Goal: Information Seeking & Learning: Check status

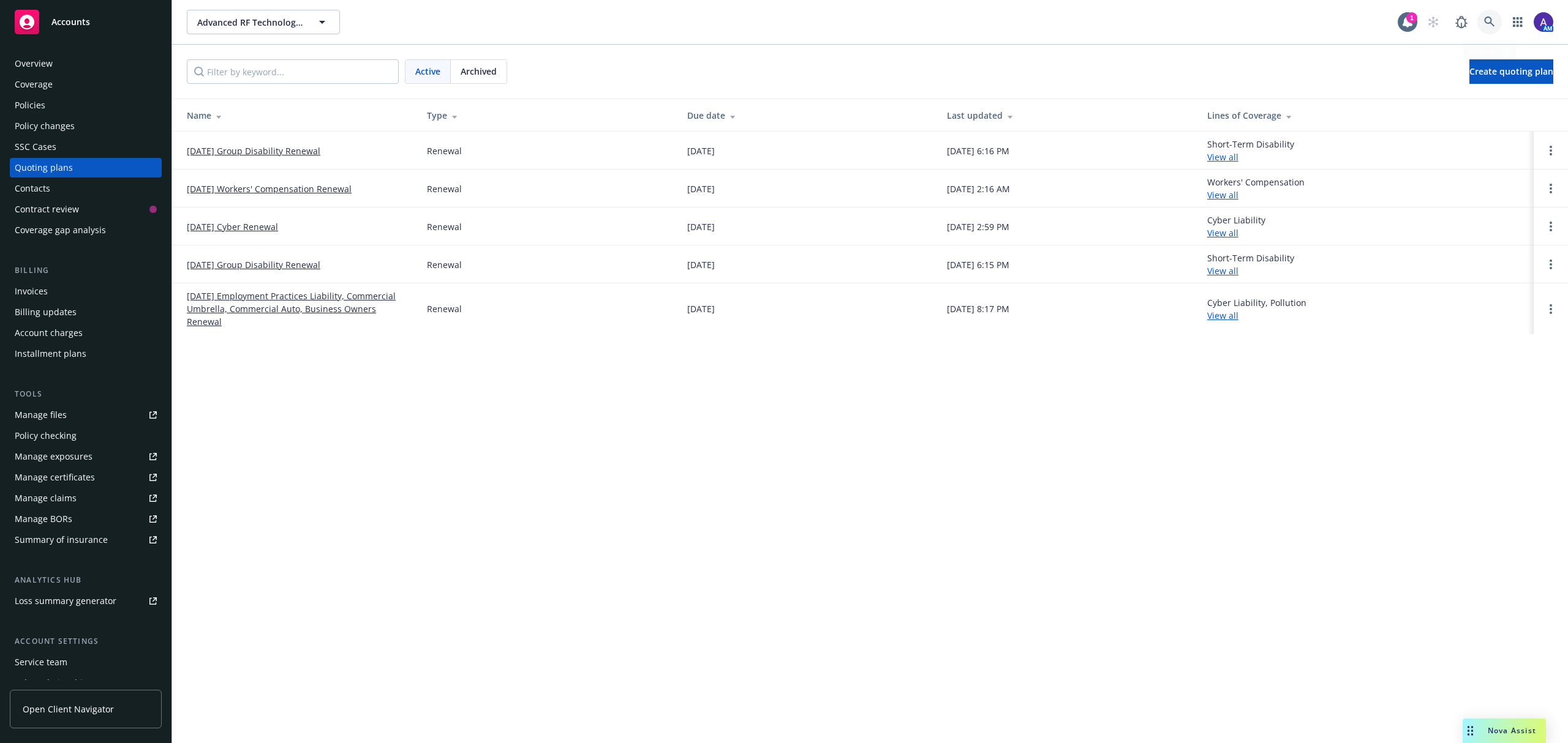
click at [1485, 18] on icon at bounding box center [1489, 22] width 11 height 11
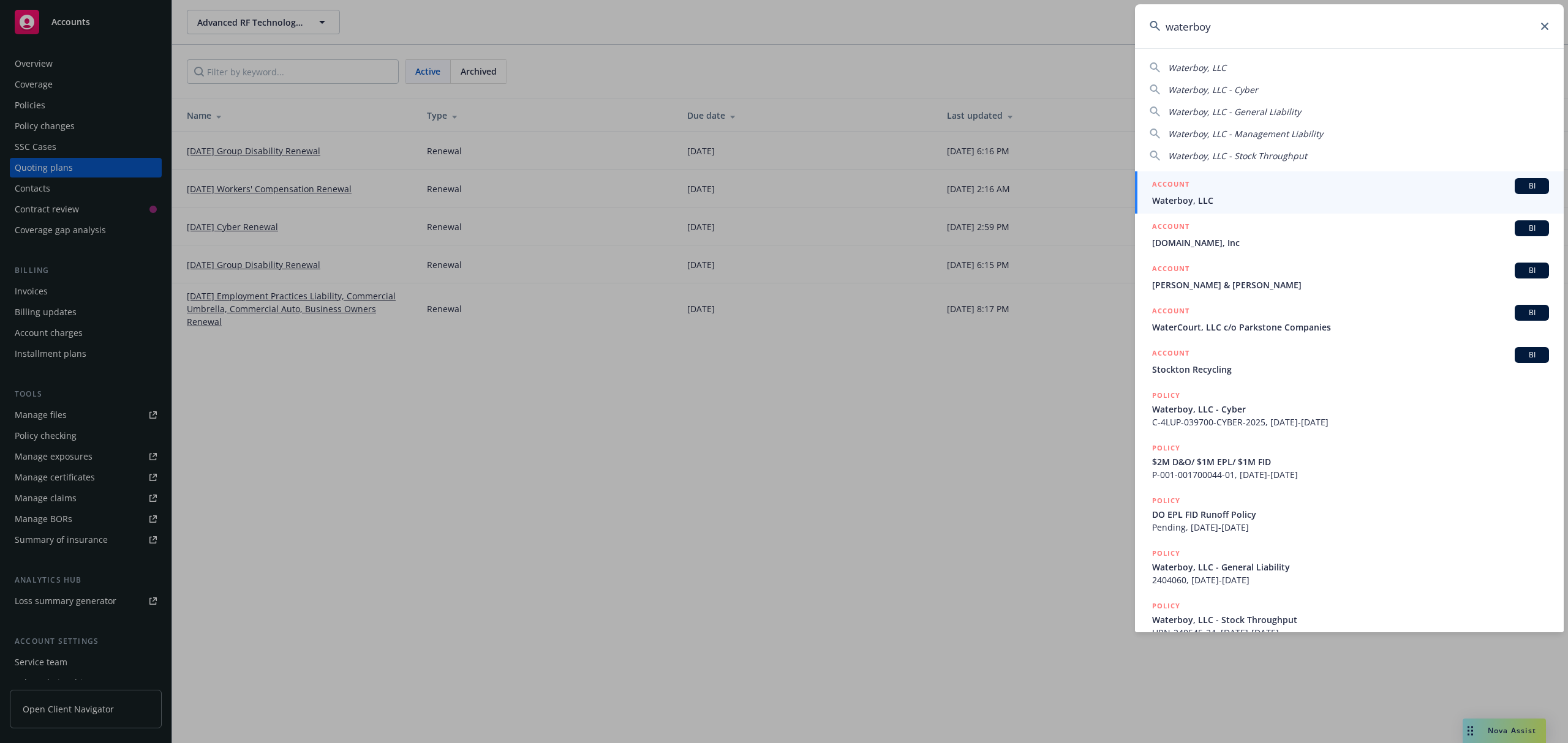
type input "waterboy"
click at [1197, 202] on span "Waterboy, LLC" at bounding box center [1350, 201] width 397 height 13
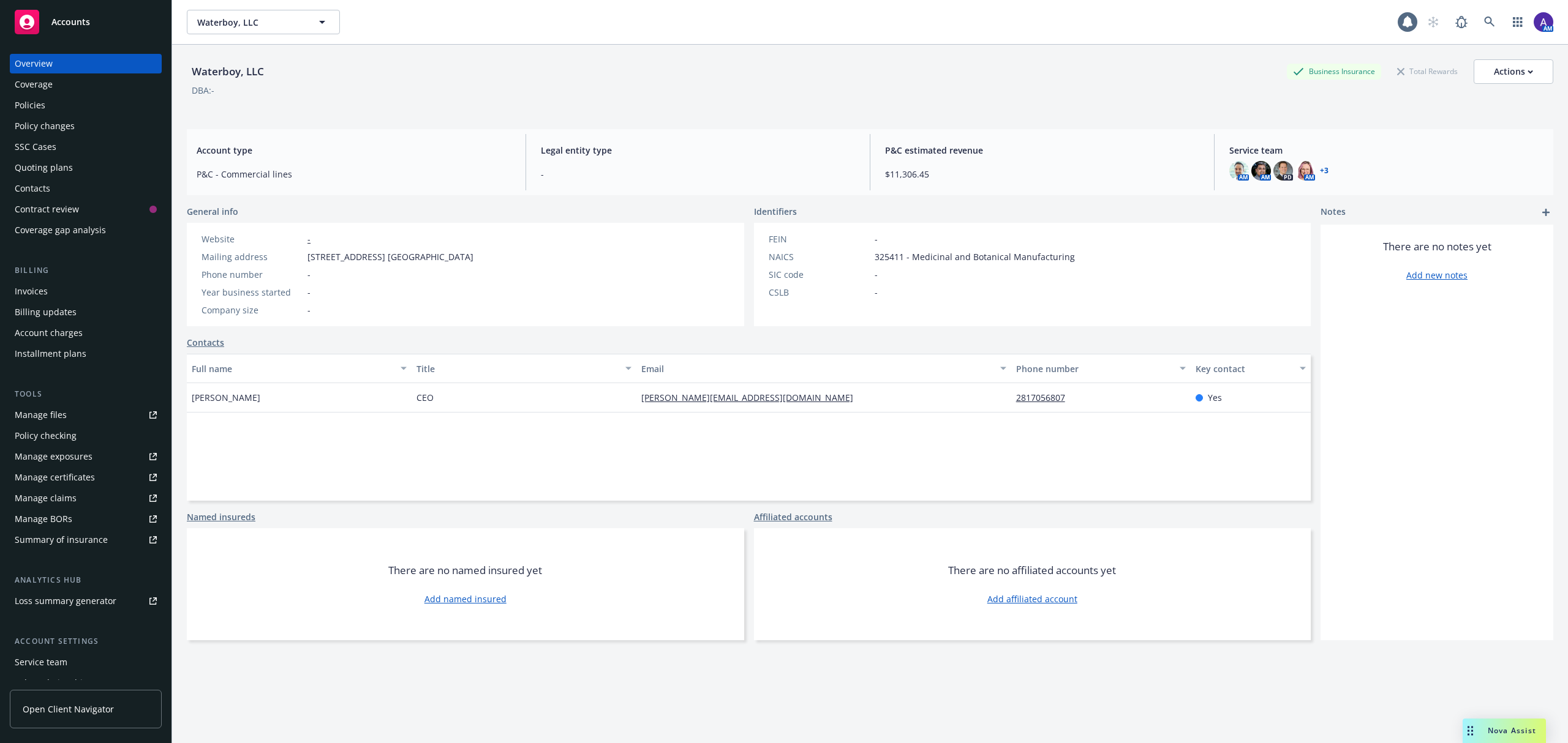
click at [72, 103] on div "Policies" at bounding box center [86, 105] width 142 height 20
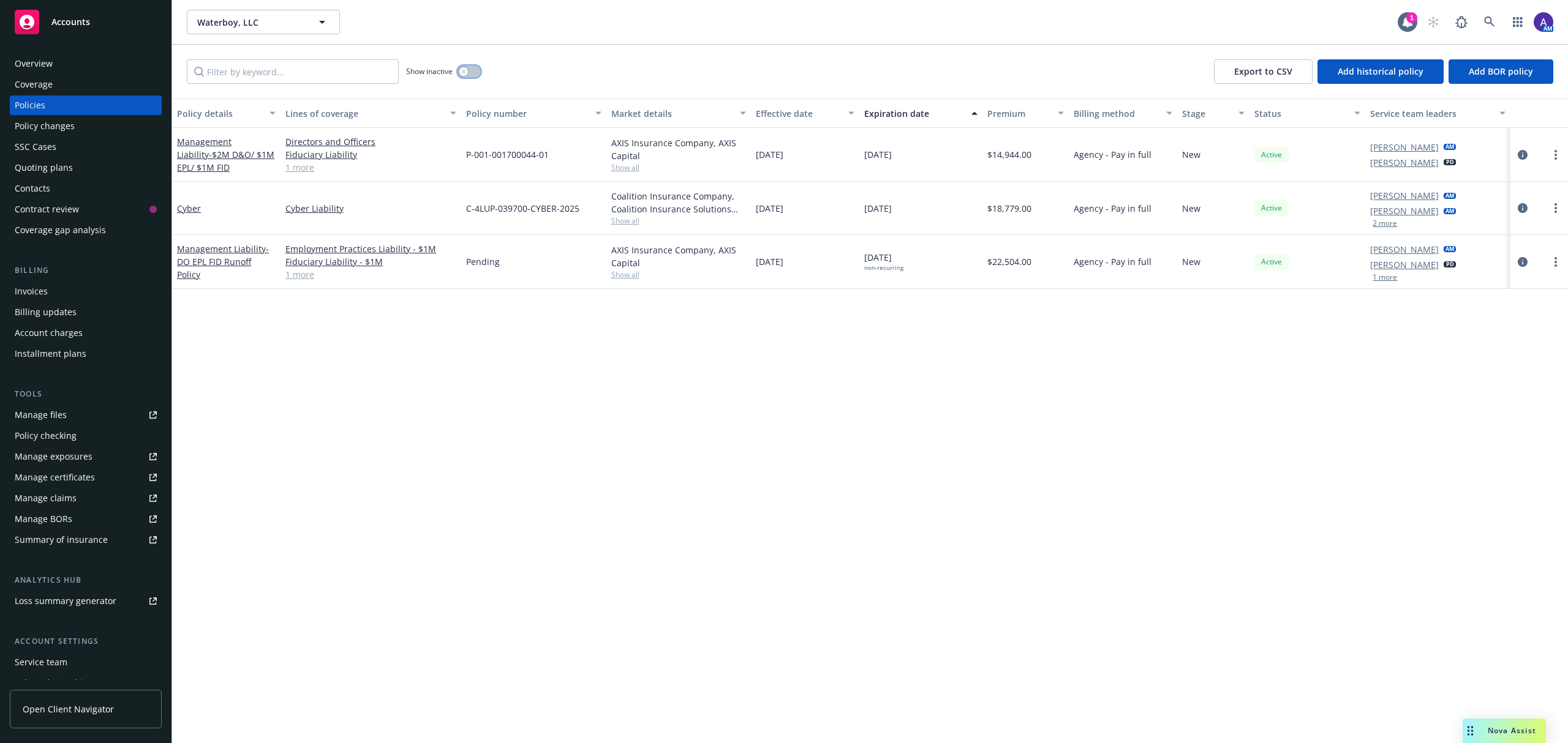
click at [468, 75] on button "button" at bounding box center [469, 71] width 23 height 12
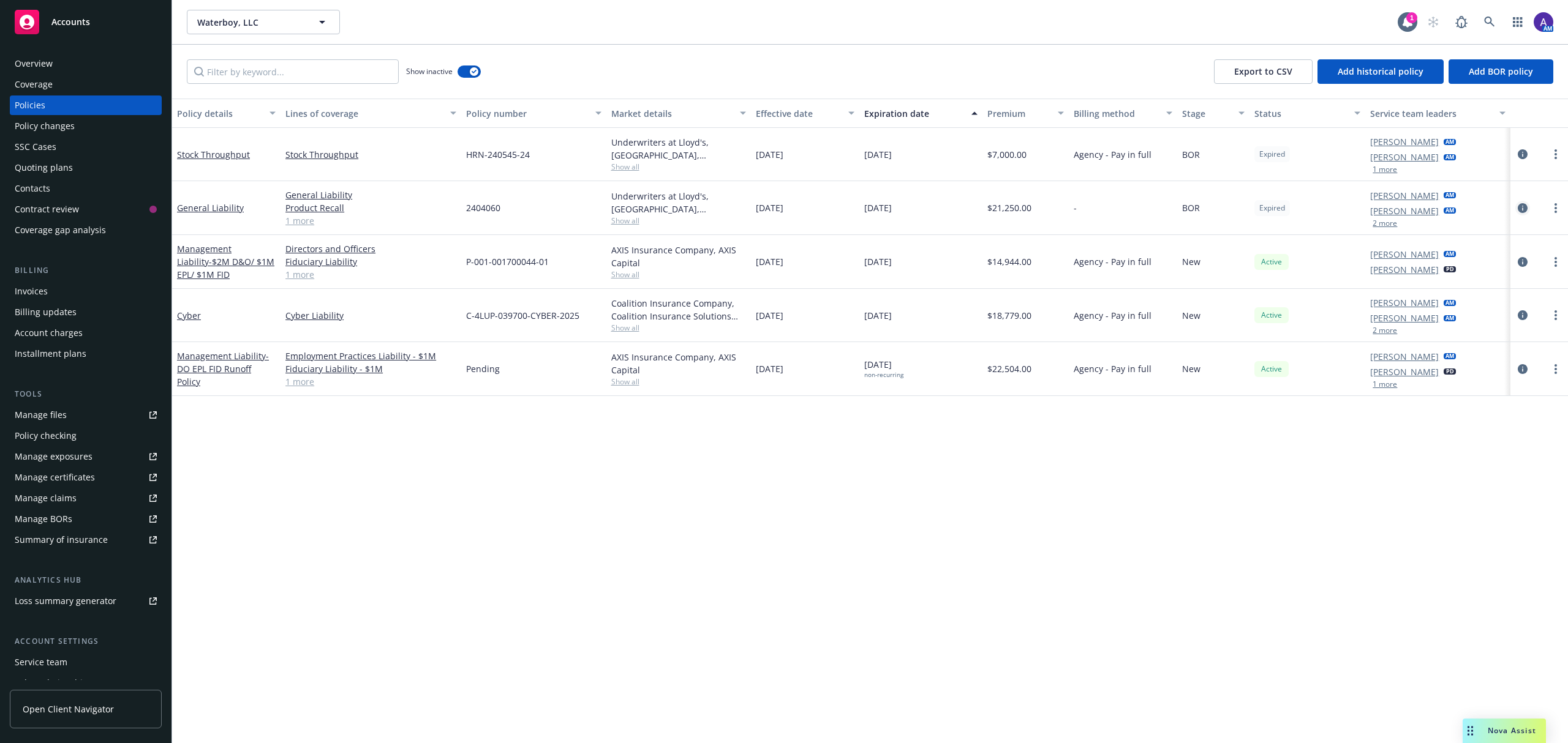
click at [1520, 208] on icon "circleInformation" at bounding box center [1522, 207] width 10 height 10
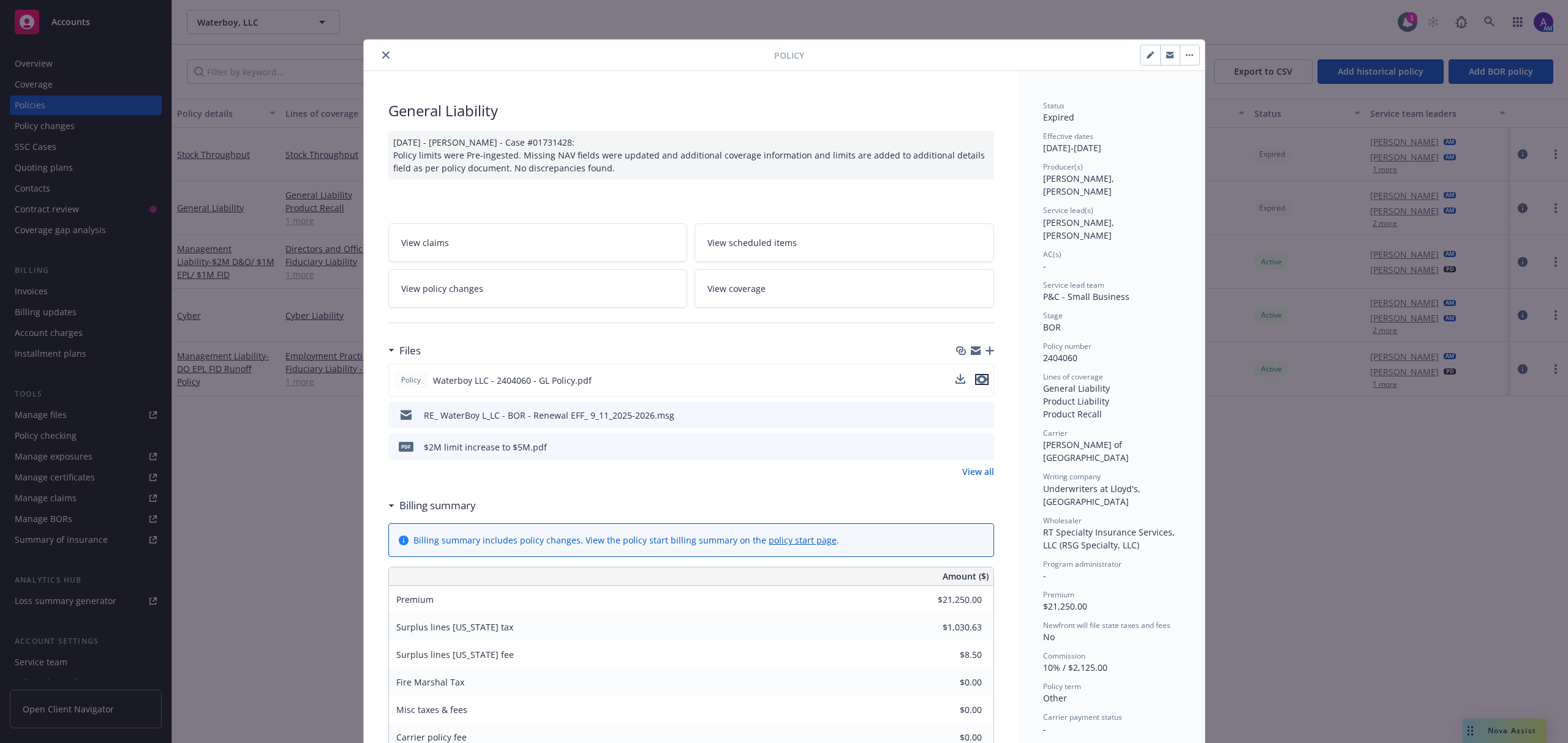
click at [978, 381] on icon "preview file" at bounding box center [981, 380] width 11 height 9
click at [378, 51] on button "close" at bounding box center [385, 55] width 15 height 15
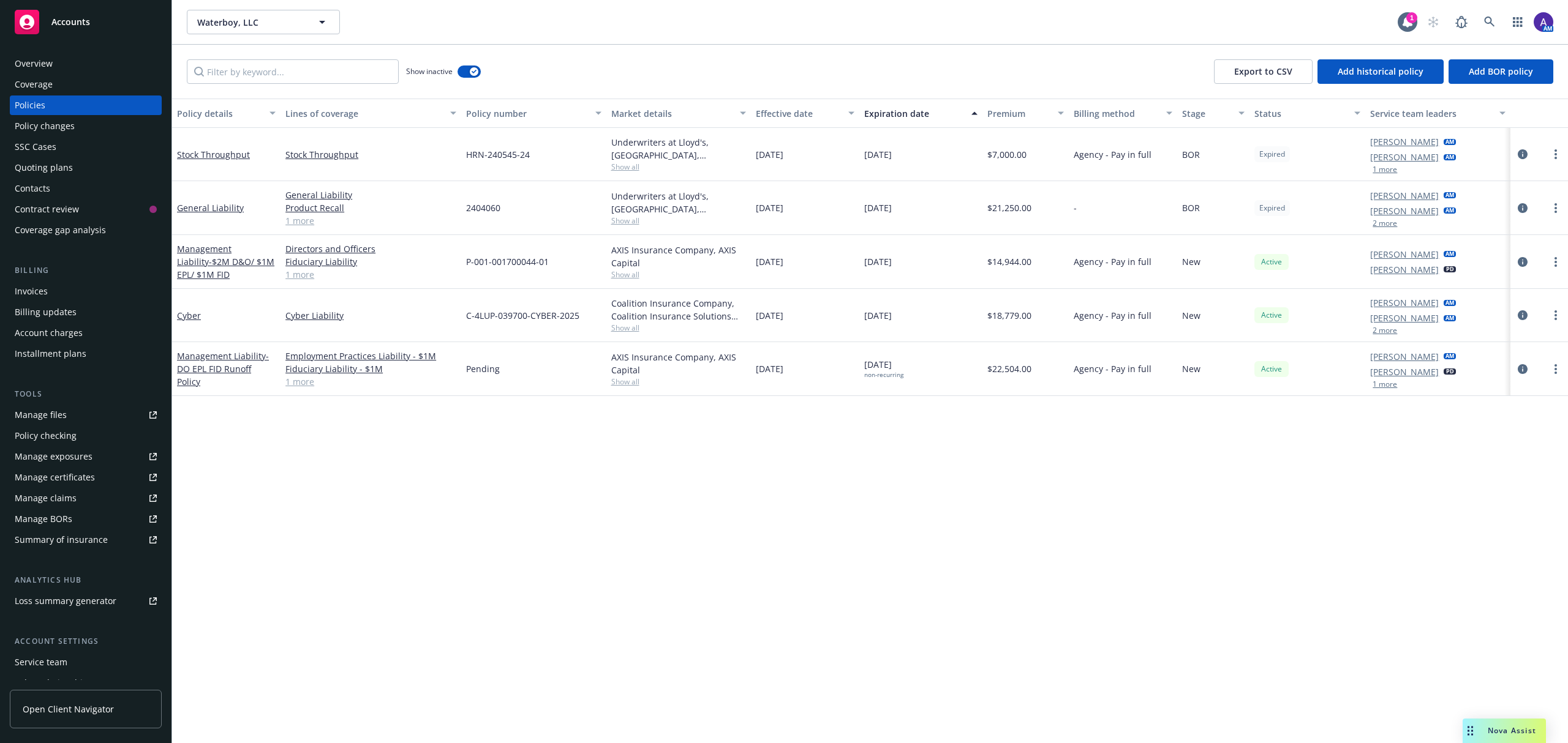
click at [91, 169] on div "Quoting plans" at bounding box center [86, 168] width 142 height 20
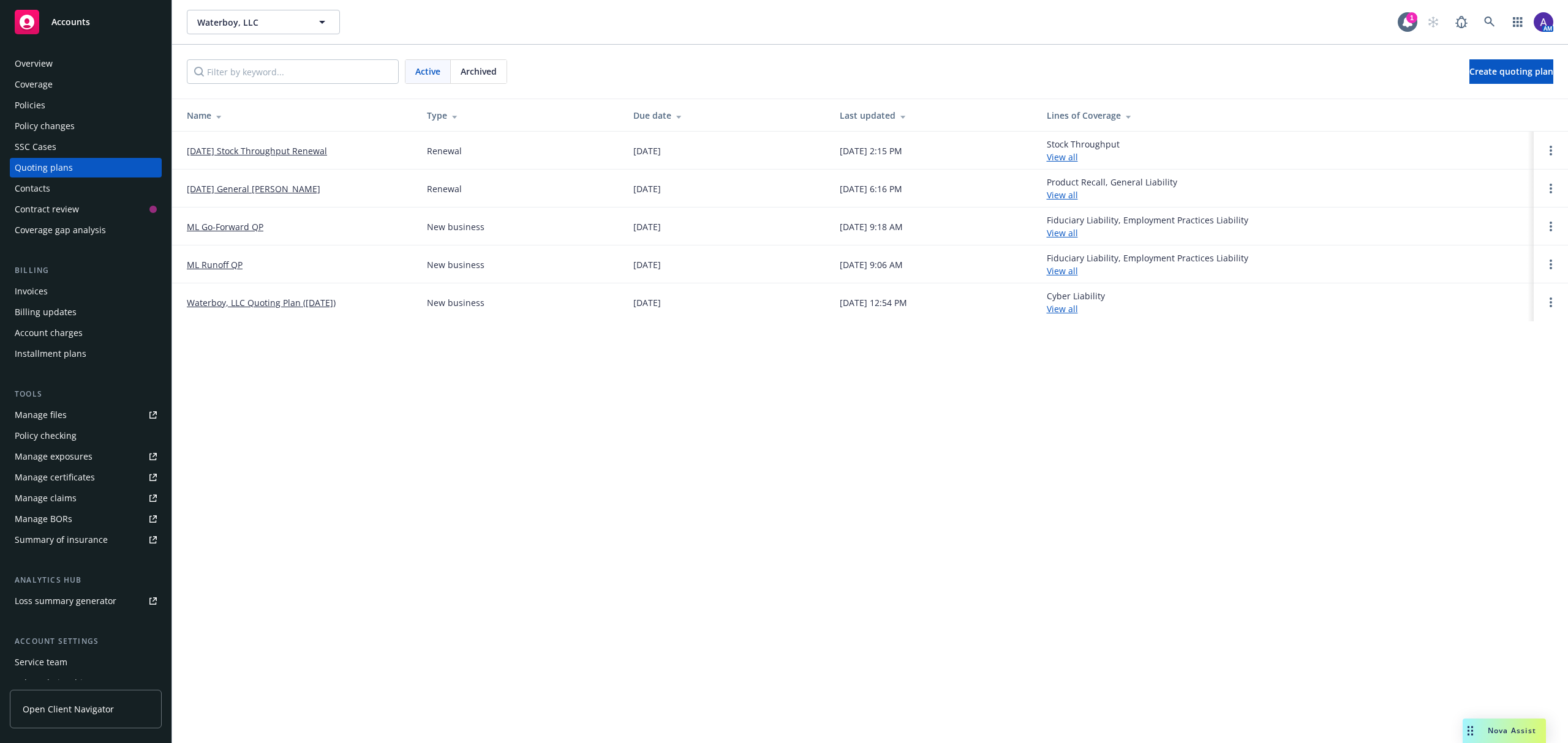
click at [258, 187] on link "[DATE] General [PERSON_NAME]" at bounding box center [253, 189] width 133 height 13
